Goal: Communication & Community: Answer question/provide support

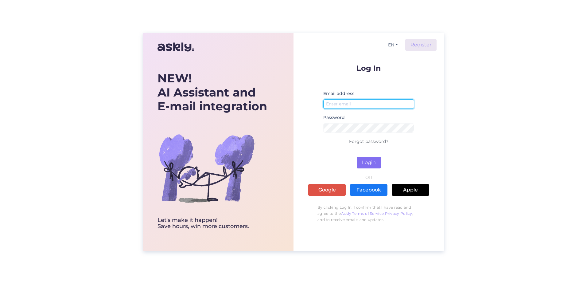
type input "[PERSON_NAME][EMAIL_ADDRESS][DOMAIN_NAME]"
click at [366, 163] on button "Login" at bounding box center [369, 163] width 24 height 12
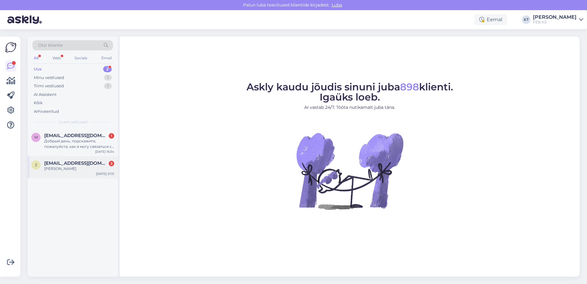
click at [82, 161] on span "[EMAIL_ADDRESS][DOMAIN_NAME]" at bounding box center [76, 163] width 64 height 6
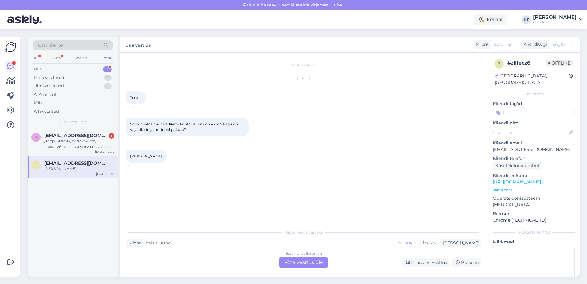
click at [291, 265] on div "Estonian to Estonian Võta vestlus üle" at bounding box center [303, 262] width 48 height 11
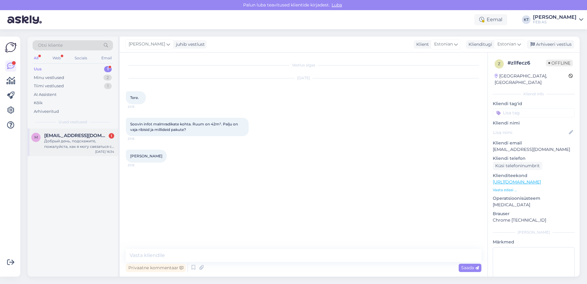
click at [52, 143] on div "Добрый день, подскажите, пожалуйста, как я могу связаться с отделом закупок." at bounding box center [79, 143] width 70 height 11
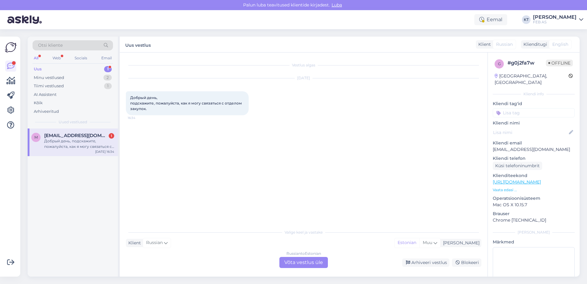
click at [308, 262] on div "Russian to Estonian Võta vestlus üle" at bounding box center [303, 262] width 48 height 11
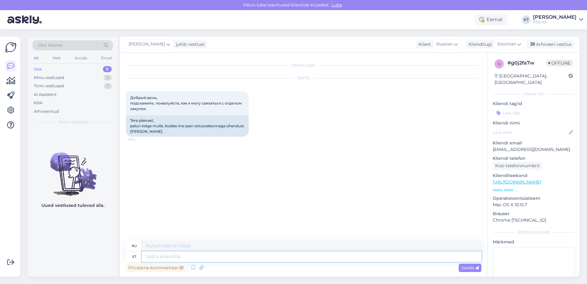
click at [172, 256] on textarea at bounding box center [311, 256] width 339 height 10
paste textarea "Please send an email to [EMAIL_ADDRESS][DOMAIN_NAME] and we will forward it to …"
type textarea "Please send an email to [EMAIL_ADDRESS][DOMAIN_NAME] and we will forward it to …"
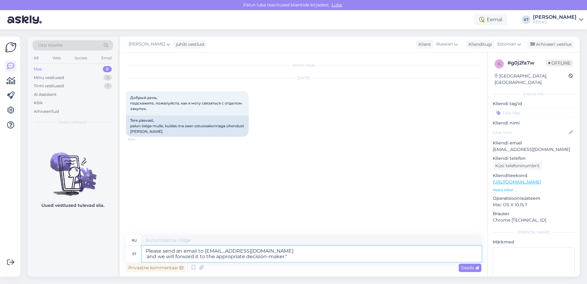
click at [145, 250] on textarea "Please send an email to [EMAIL_ADDRESS][DOMAIN_NAME] and we will forward it to …" at bounding box center [311, 254] width 339 height 16
type textarea "Пожалуйста, отправьте электронное письмо на [EMAIL_ADDRESS][DOMAIN_NAME] , и мы…"
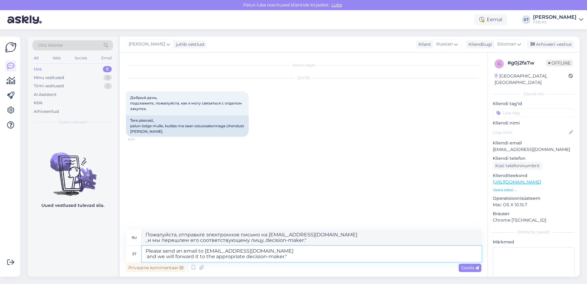
drag, startPoint x: 145, startPoint y: 250, endPoint x: 140, endPoint y: 250, distance: 5.6
click at [140, 250] on div "et Please send an email to [EMAIL_ADDRESS][DOMAIN_NAME] and we will forward it …" at bounding box center [303, 254] width 355 height 16
type textarea "Good day! Please send an email to [EMAIL_ADDRESS][DOMAIN_NAME] and we will forw…"
type textarea "Доброе утро! Пожалуйста, отправьте электронное письмо на адрес [EMAIL_ADDRESS][…"
click at [147, 257] on textarea "Good day! Please send an email to [EMAIL_ADDRESS][DOMAIN_NAME] and we will forw…" at bounding box center [311, 254] width 339 height 16
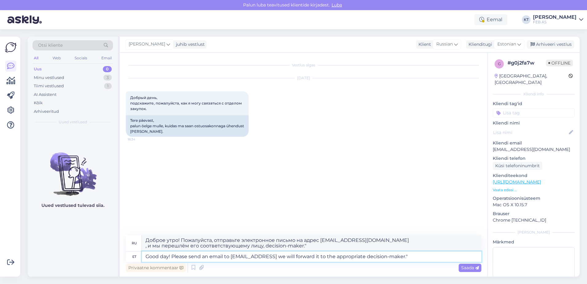
type textarea "Good day! Please send an email to [EMAIL_ADDRESS][DOMAIN_NAME] and we will forw…"
type textarea "Доброе утро! Пожалуйста, отправьте электронное письмо на адрес [EMAIL_ADDRESS][…"
drag, startPoint x: 418, startPoint y: 252, endPoint x: 370, endPoint y: 255, distance: 48.0
click at [370, 255] on textarea "Good day! Please send an email to [EMAIL_ADDRESS][DOMAIN_NAME] and we will forw…" at bounding box center [311, 256] width 339 height 10
type textarea "Good day! Please send an email to [EMAIL_ADDRESS][DOMAIN_NAME] and we will forw…"
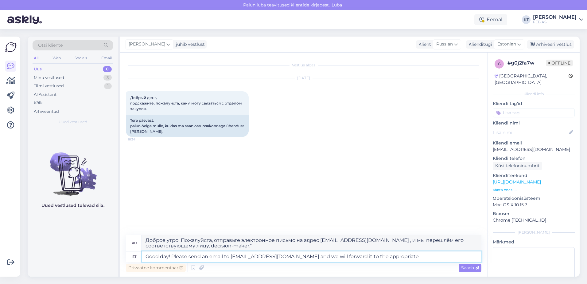
type textarea "Доброе утро! Пожалуйста, отправьте письмо на адрес [EMAIL_ADDRESS][DOMAIN_NAME]…"
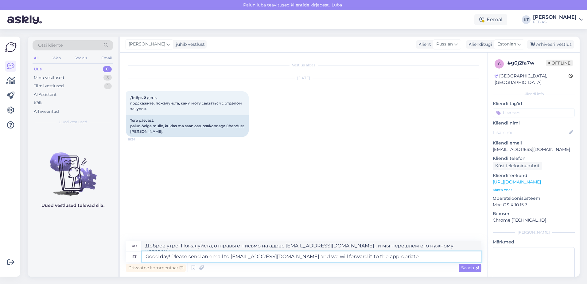
paste textarea "appropriate purchasing manager"
type textarea "Good day! Please send an email to [EMAIL_ADDRESS][DOMAIN_NAME] and we will forw…"
type textarea "Доброе утро! Пожалуйста, отправьте письмо на адрес [EMAIL_ADDRESS][DOMAIN_NAME]…"
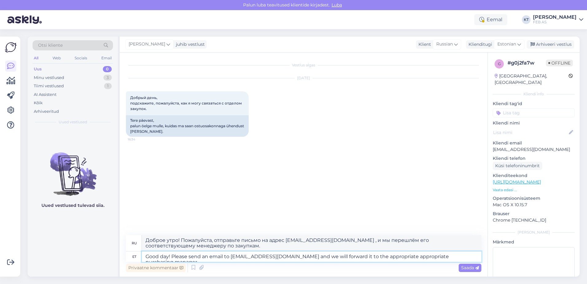
drag, startPoint x: 370, startPoint y: 256, endPoint x: 340, endPoint y: 255, distance: 29.5
click at [340, 255] on textarea "Good day! Please send an email to [EMAIL_ADDRESS][DOMAIN_NAME] and we will forw…" at bounding box center [311, 256] width 339 height 10
type textarea "Good day! Please send an email to [EMAIL_ADDRESS][DOMAIN_NAME] and we will forw…"
type textarea "Доброе утро! Пожалуйста, отправьте письмо на [EMAIL_ADDRESS][DOMAIN_NAME] , и м…"
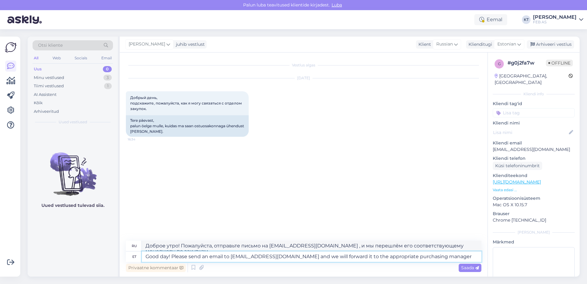
drag, startPoint x: 368, startPoint y: 256, endPoint x: 340, endPoint y: 257, distance: 27.9
click at [340, 257] on textarea "Good day! Please send an email to [EMAIL_ADDRESS][DOMAIN_NAME] and we will forw…" at bounding box center [311, 256] width 339 height 10
type textarea "Good day! Please send an email to [EMAIL_ADDRESS][DOMAIN_NAME] and we will forw…"
type textarea "Доброе утро! Пожалуйста, отправьте письмо на [EMAIL_ADDRESS][DOMAIN_NAME] , и м…"
click at [405, 257] on textarea "Good day! Please send an email to [EMAIL_ADDRESS][DOMAIN_NAME] and we will forw…" at bounding box center [311, 256] width 339 height 10
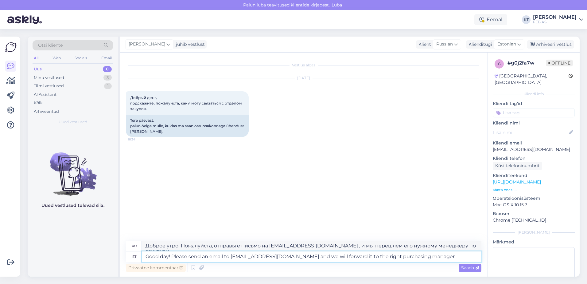
type textarea "Good day! Please send an email to [EMAIL_ADDRESS][DOMAIN_NAME] and we will forw…"
type textarea "Доброе утро! Пожалуйста, отправьте письмо на адрес [EMAIL_ADDRESS][DOMAIN_NAME]…"
type textarea "Good day! Please send an email to [EMAIL_ADDRESS][DOMAIN_NAME] and we will forw…"
click at [513, 47] on span "Estonian" at bounding box center [506, 44] width 19 height 7
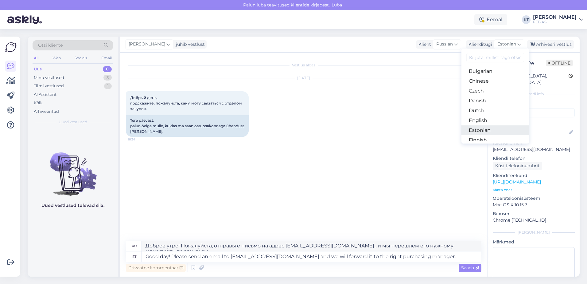
scroll to position [31, 0]
click at [477, 109] on link "English" at bounding box center [495, 110] width 68 height 10
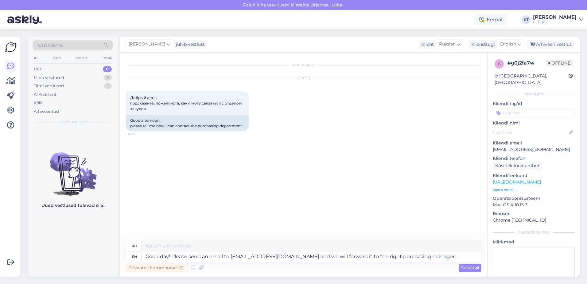
type textarea "Добрый день! Пожалуйста, отправьте письмо на [EMAIL_ADDRESS][DOMAIN_NAME] , и м…"
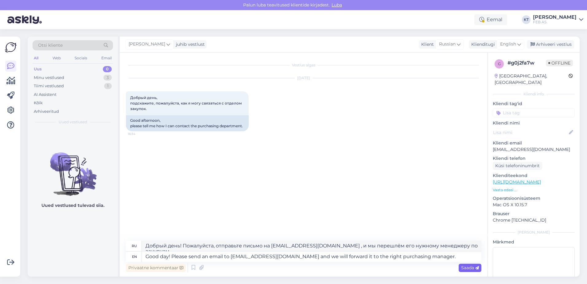
click at [462, 268] on span "Saada" at bounding box center [470, 268] width 18 height 6
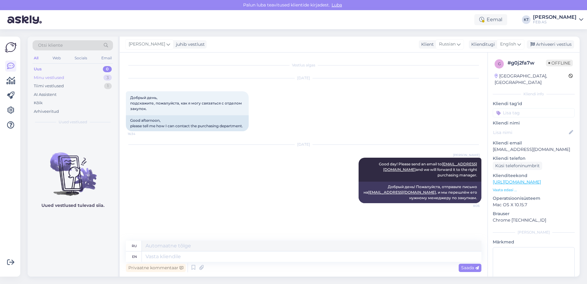
click at [88, 76] on div "Minu vestlused 3" at bounding box center [73, 77] width 80 height 9
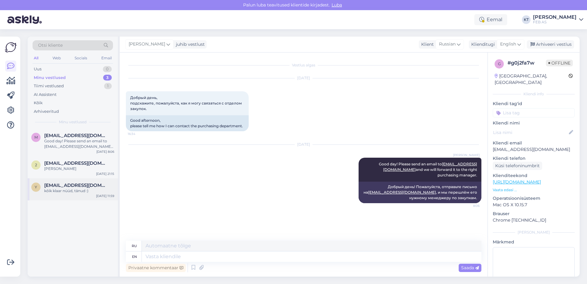
click at [63, 184] on span "[EMAIL_ADDRESS][DOMAIN_NAME]" at bounding box center [76, 185] width 64 height 6
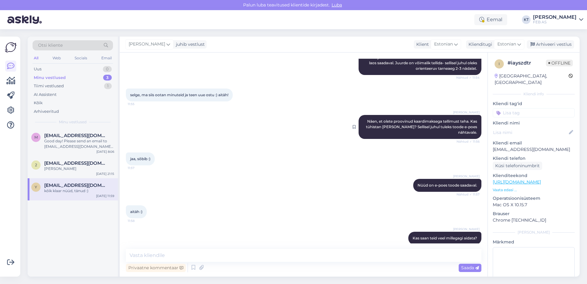
scroll to position [202, 0]
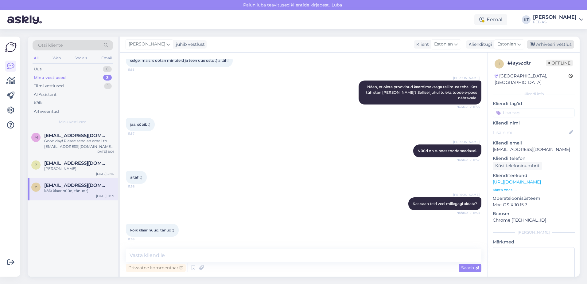
click at [531, 44] on icon at bounding box center [532, 44] width 4 height 4
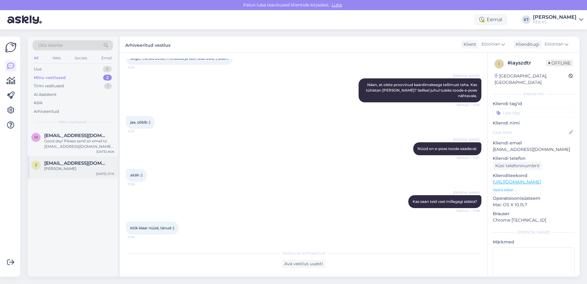
click at [58, 169] on div "[PERSON_NAME]" at bounding box center [79, 169] width 70 height 6
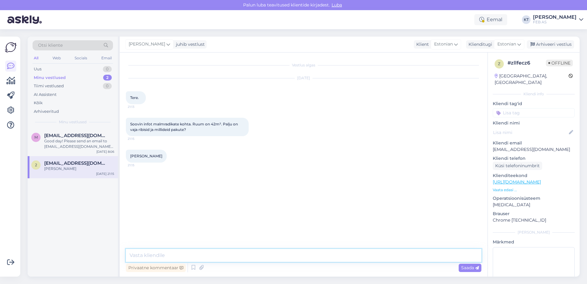
click at [192, 257] on textarea at bounding box center [303, 255] width 355 height 13
type textarea "Tere! Kahjuks me ei paku malmradiaatoreid."
click at [468, 265] on span "Saada" at bounding box center [470, 268] width 18 height 6
